Goal: Task Accomplishment & Management: Manage account settings

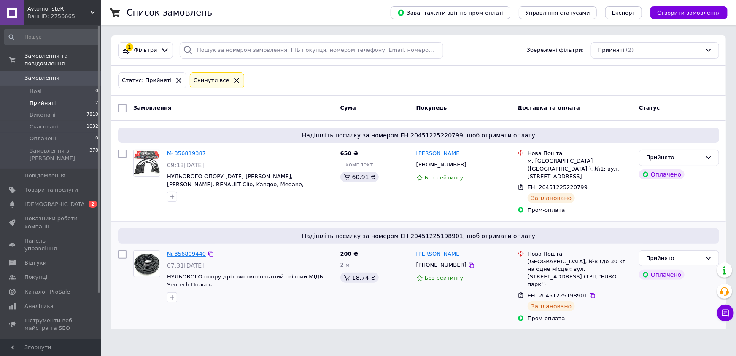
click at [167, 251] on link "№ 356809440" at bounding box center [186, 254] width 39 height 6
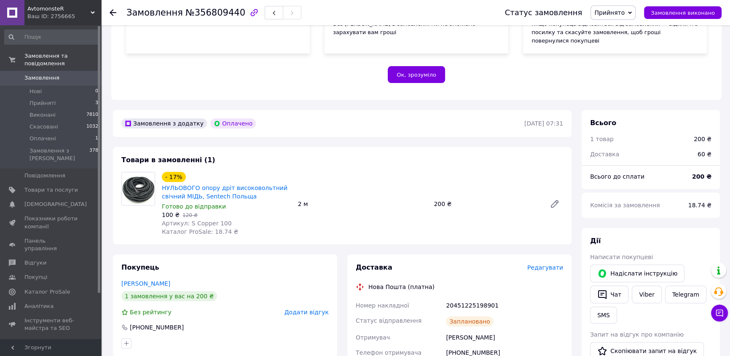
scroll to position [287, 0]
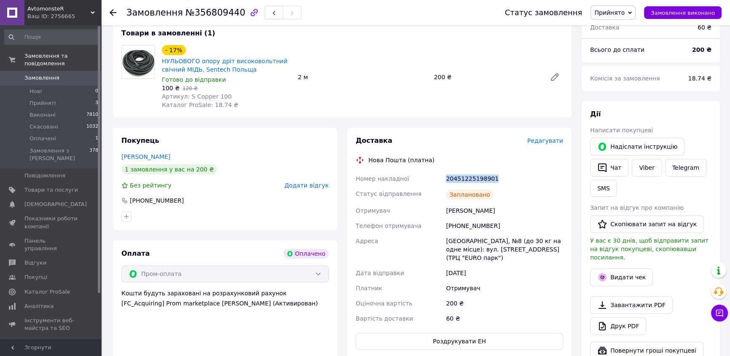
drag, startPoint x: 524, startPoint y: 163, endPoint x: 457, endPoint y: 156, distance: 66.5
click at [430, 171] on div "Номер накладної 20451225198901 Статус відправлення Заплановано Отримувач [PERSO…" at bounding box center [459, 248] width 211 height 155
copy div "Номер накладної 20451225198901"
click at [599, 180] on button "SMS" at bounding box center [603, 188] width 27 height 17
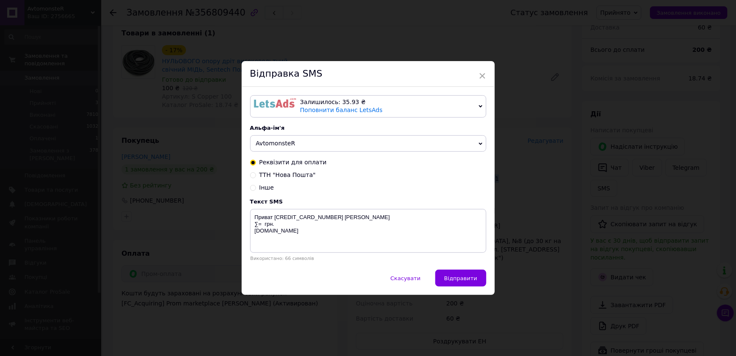
click at [261, 175] on span "ТТН "Нова Пошта"" at bounding box center [287, 175] width 56 height 7
click at [256, 175] on input "ТТН "Нова Пошта"" at bounding box center [253, 175] width 6 height 6
radio input "true"
radio input "false"
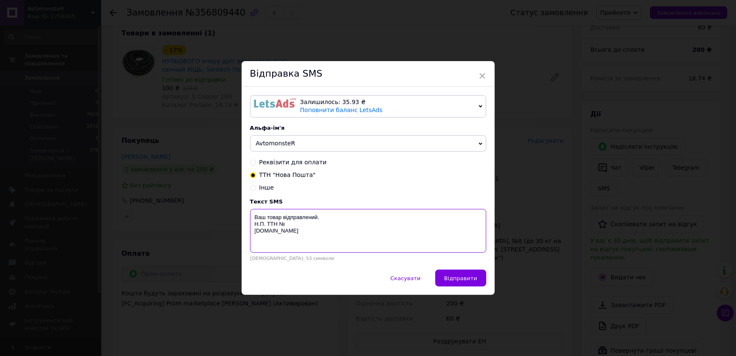
click at [286, 225] on textarea "Ваш товар відправлений. Н.П. ТТН № [DOMAIN_NAME]" at bounding box center [368, 231] width 236 height 44
paste textarea "20451225198901"
type textarea "Ваш товар відправлений. Н.П. ТТН № 20451225198901 [DOMAIN_NAME]"
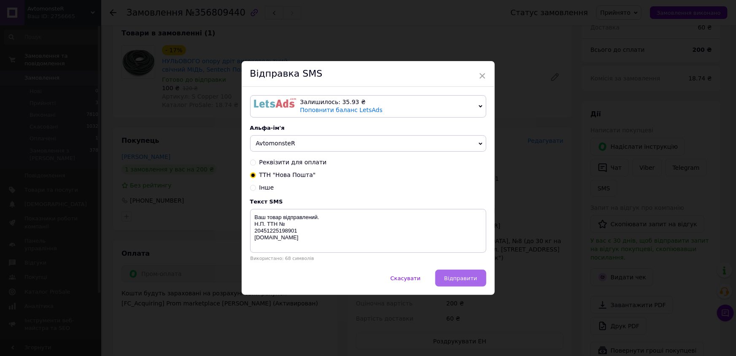
click at [451, 276] on span "Відправити" at bounding box center [460, 278] width 33 height 6
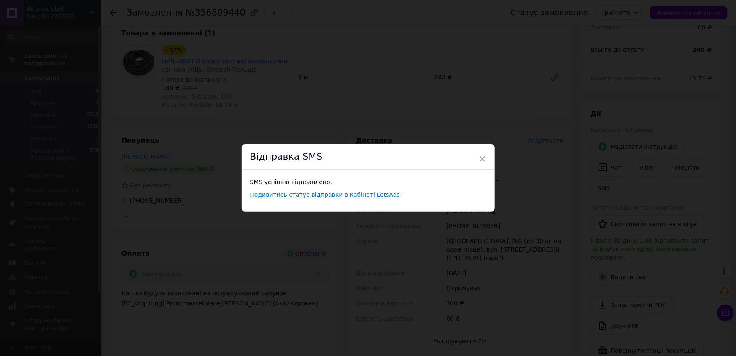
click at [624, 253] on div "× Відправка SMS SMS успішно відправлено. Подивитись статус відправки в кабінеті…" at bounding box center [368, 178] width 736 height 356
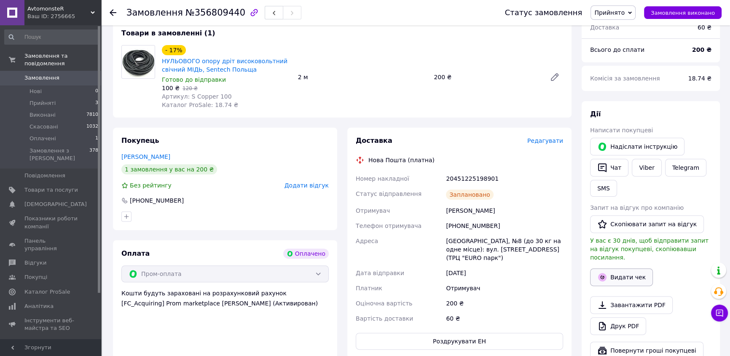
click at [624, 269] on button "Видати чек" at bounding box center [621, 278] width 63 height 18
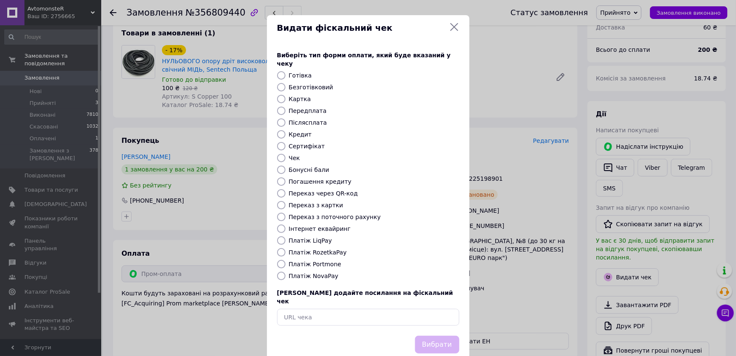
click at [315, 226] on label "Інтернет еквайринг" at bounding box center [320, 229] width 62 height 7
click at [285, 225] on input "Інтернет еквайринг" at bounding box center [281, 229] width 8 height 8
radio input "true"
click at [434, 336] on button "Вибрати" at bounding box center [437, 345] width 44 height 18
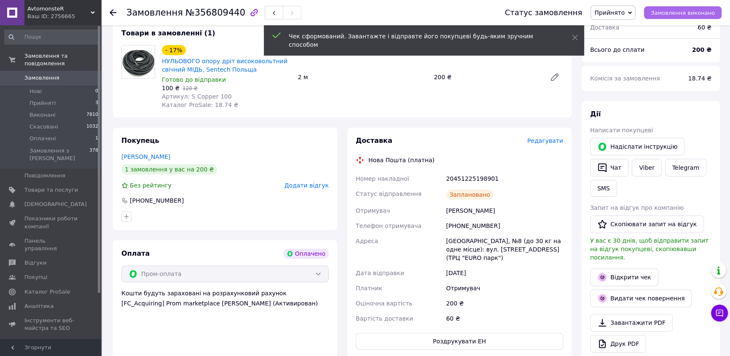
click at [707, 13] on span "Замовлення виконано" at bounding box center [683, 13] width 64 height 6
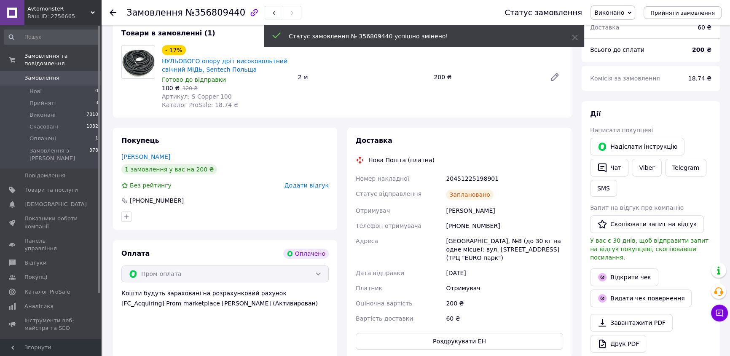
click at [39, 99] on span "Прийняті" at bounding box center [43, 103] width 26 height 8
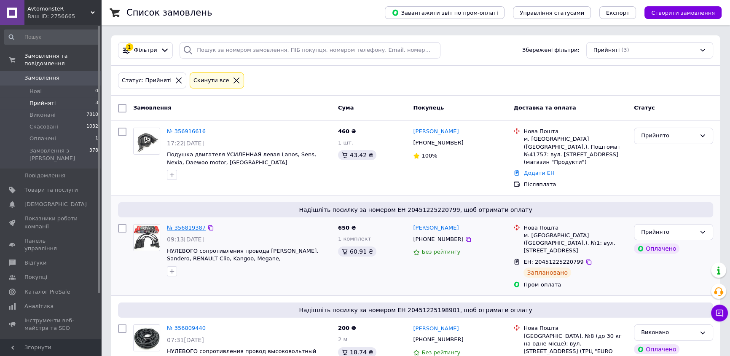
click at [189, 225] on link "№ 356819387" at bounding box center [186, 228] width 39 height 6
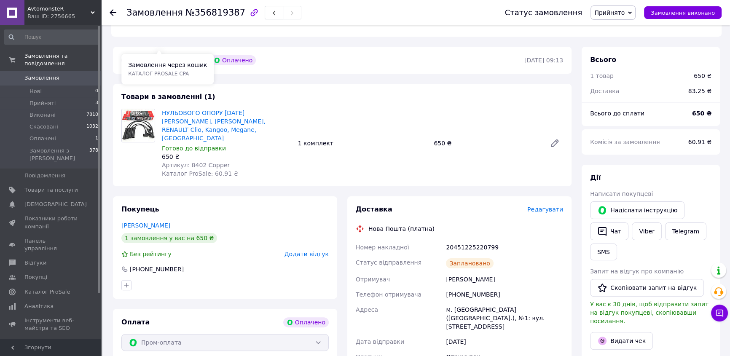
scroll to position [230, 0]
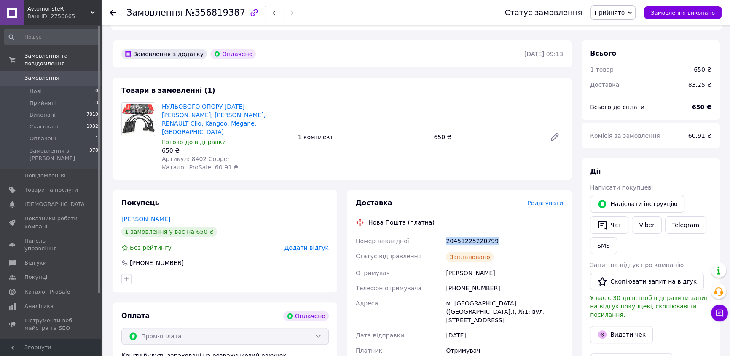
drag, startPoint x: 505, startPoint y: 215, endPoint x: 444, endPoint y: 218, distance: 60.4
click at [444, 234] on div "20451225220799" at bounding box center [504, 241] width 121 height 15
copy div "20451225220799"
click at [601, 237] on button "SMS" at bounding box center [603, 245] width 27 height 17
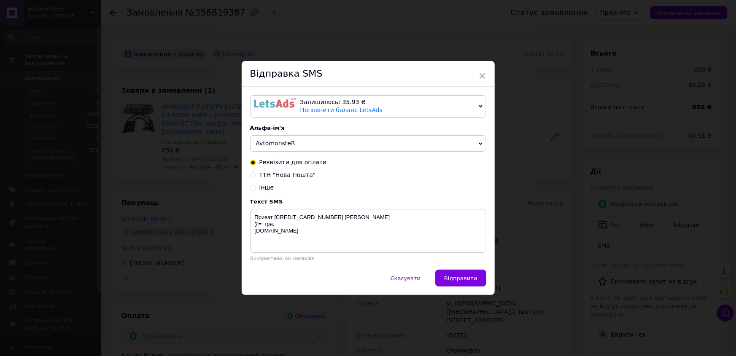
click at [282, 177] on span "ТТН "Нова Пошта"" at bounding box center [287, 175] width 56 height 7
click at [256, 177] on input "ТТН "Нова Пошта"" at bounding box center [253, 175] width 6 height 6
radio input "true"
radio input "false"
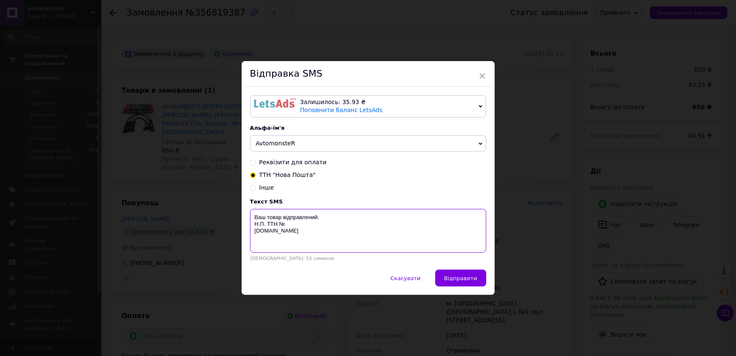
click at [296, 226] on textarea "Ваш товар відправлений. Н.П. ТТН № [DOMAIN_NAME]" at bounding box center [368, 231] width 236 height 44
paste textarea "20451225220799"
type textarea "Ваш товар відправлений. Н.П. ТТН №20451225220799 [DOMAIN_NAME]"
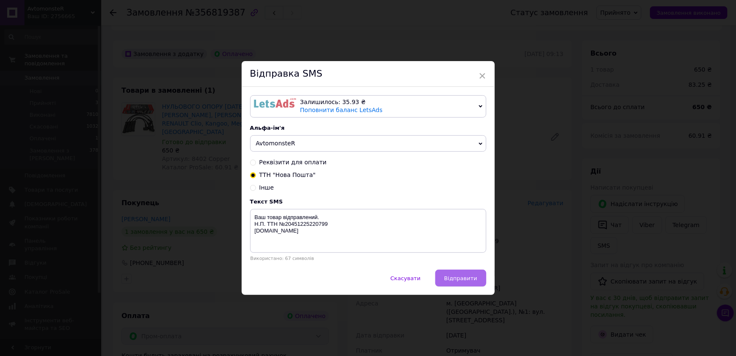
click at [448, 282] on button "Відправити" at bounding box center [460, 278] width 51 height 17
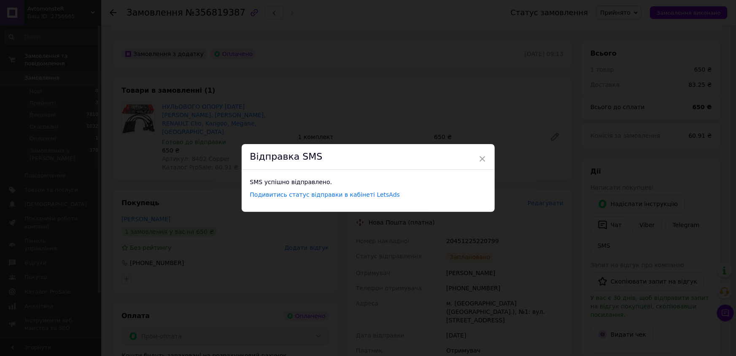
click at [637, 312] on div "× Відправка SMS SMS успішно відправлено. Подивитись статус відправки в кабінеті…" at bounding box center [368, 178] width 736 height 356
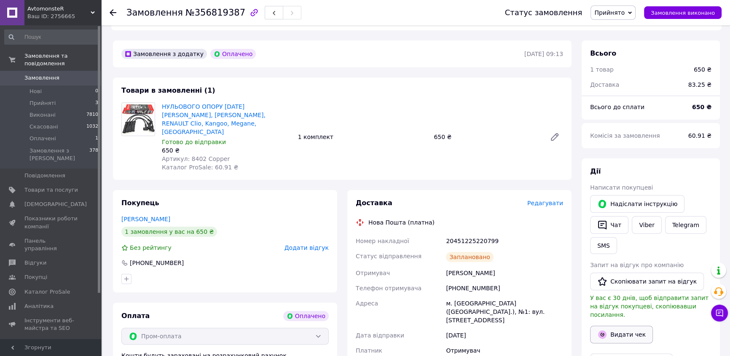
click at [637, 326] on button "Видати чек" at bounding box center [621, 335] width 63 height 18
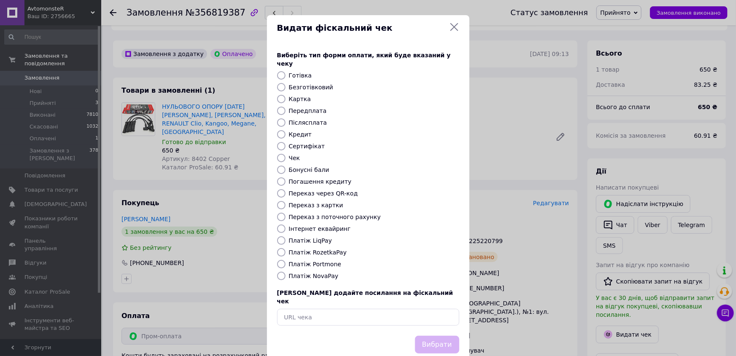
click at [316, 226] on label "Інтернет еквайринг" at bounding box center [320, 229] width 62 height 7
click at [285, 225] on input "Інтернет еквайринг" at bounding box center [281, 229] width 8 height 8
radio input "true"
click at [426, 336] on button "Вибрати" at bounding box center [437, 345] width 44 height 18
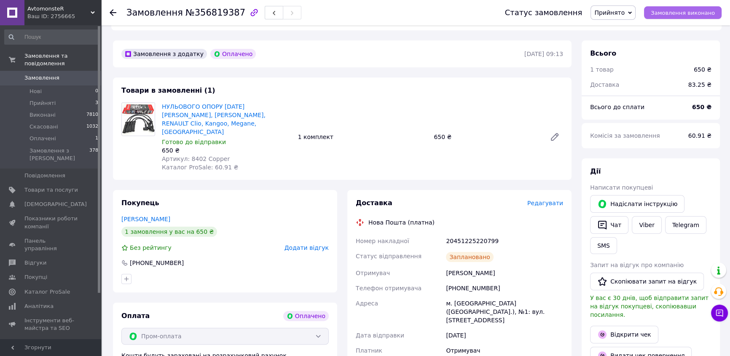
click at [692, 15] on span "Замовлення виконано" at bounding box center [683, 13] width 64 height 6
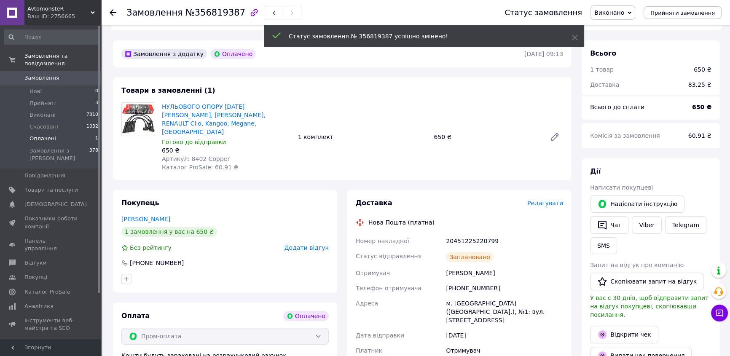
click at [43, 135] on span "Оплачені" at bounding box center [43, 139] width 27 height 8
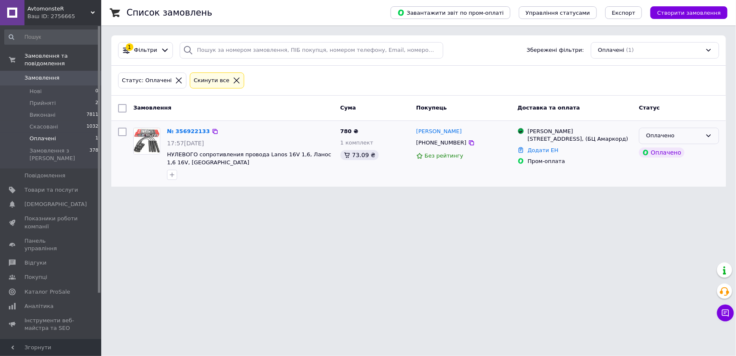
click at [700, 139] on div "Оплачено" at bounding box center [674, 136] width 56 height 9
click at [694, 153] on li "Прийнято" at bounding box center [678, 154] width 79 height 16
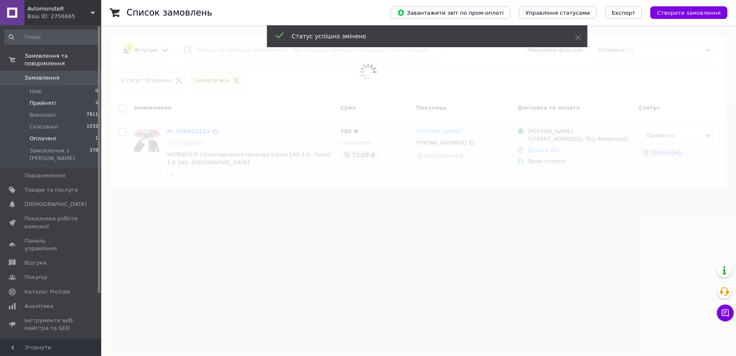
click at [43, 99] on span "Прийняті" at bounding box center [43, 103] width 26 height 8
